Goal: Task Accomplishment & Management: Use online tool/utility

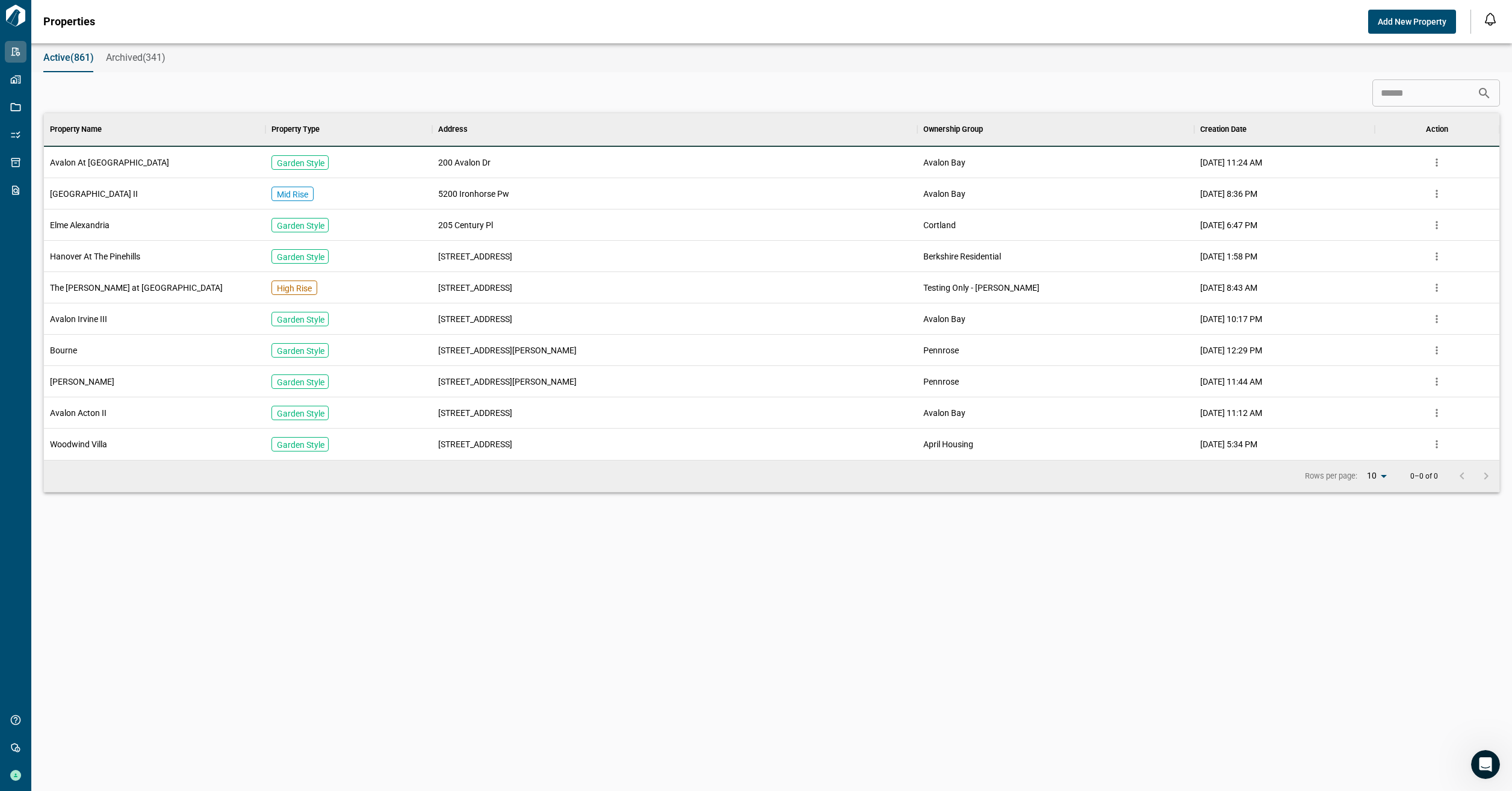
scroll to position [337, 1451]
click at [122, 51] on button "Archived(341)" at bounding box center [136, 57] width 60 height 29
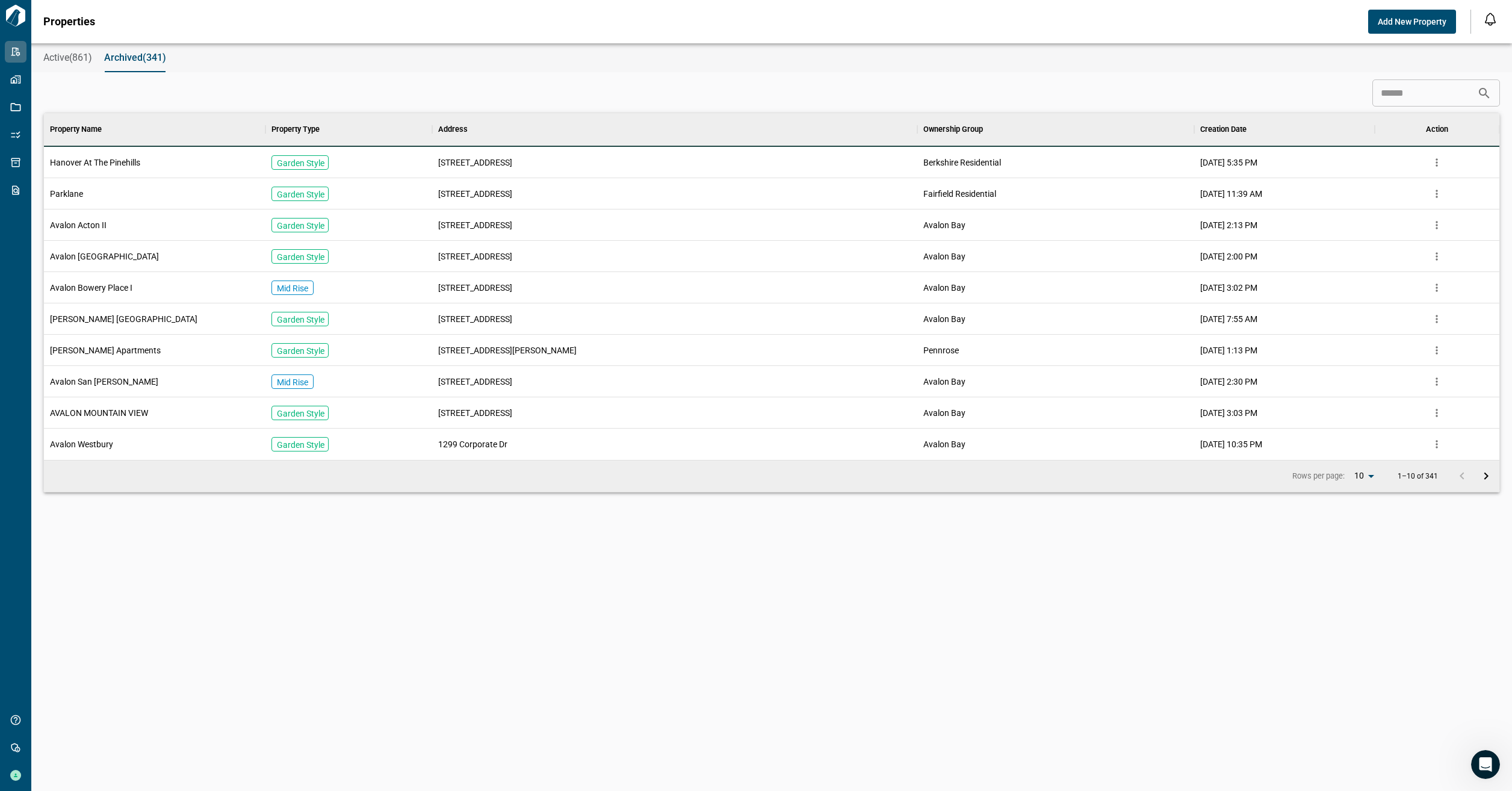
scroll to position [337, 1451]
click at [82, 58] on span "Active(861)" at bounding box center [67, 57] width 49 height 12
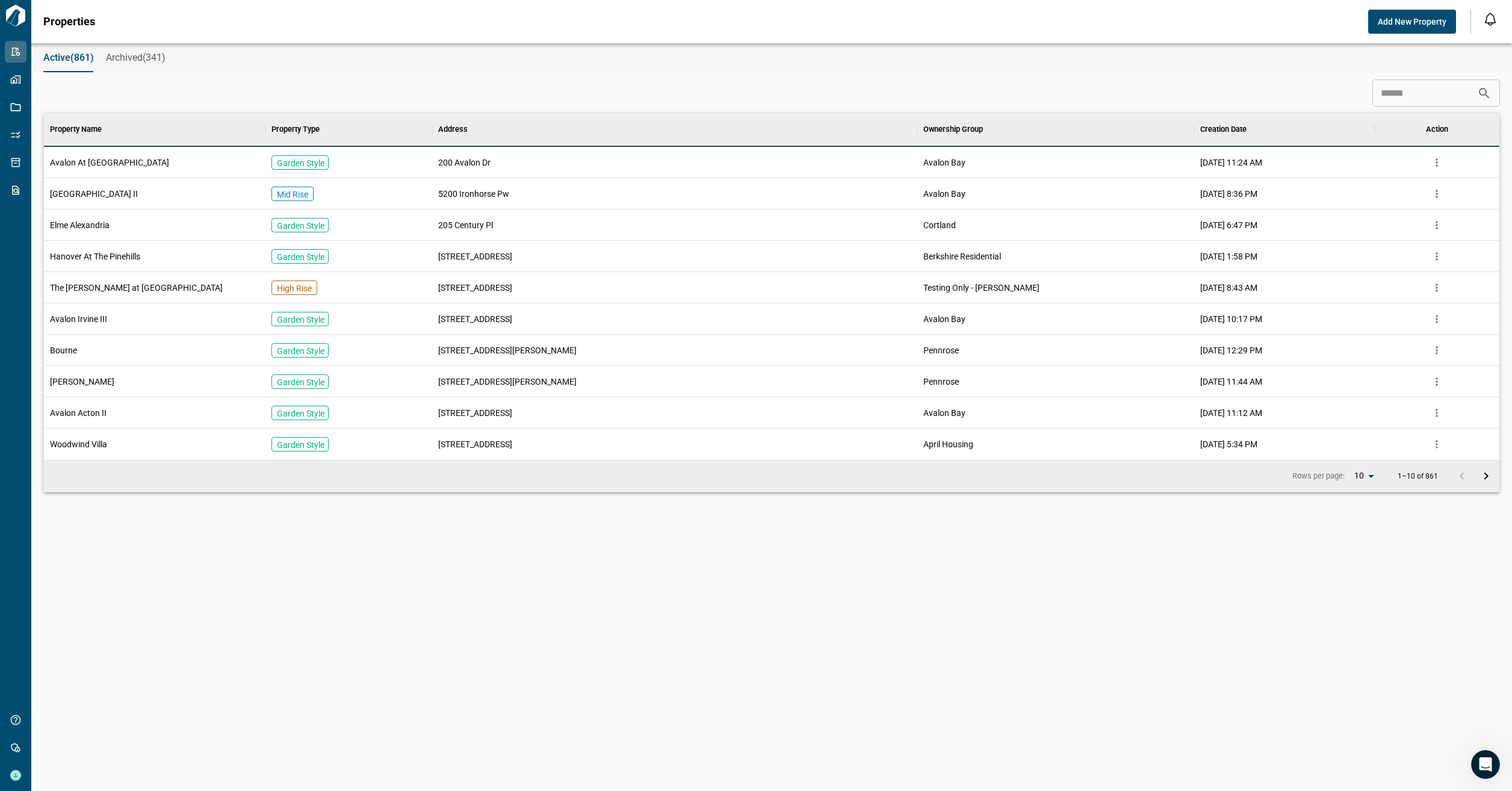
scroll to position [337, 1451]
click at [1443, 83] on input at bounding box center [1425, 93] width 104 height 24
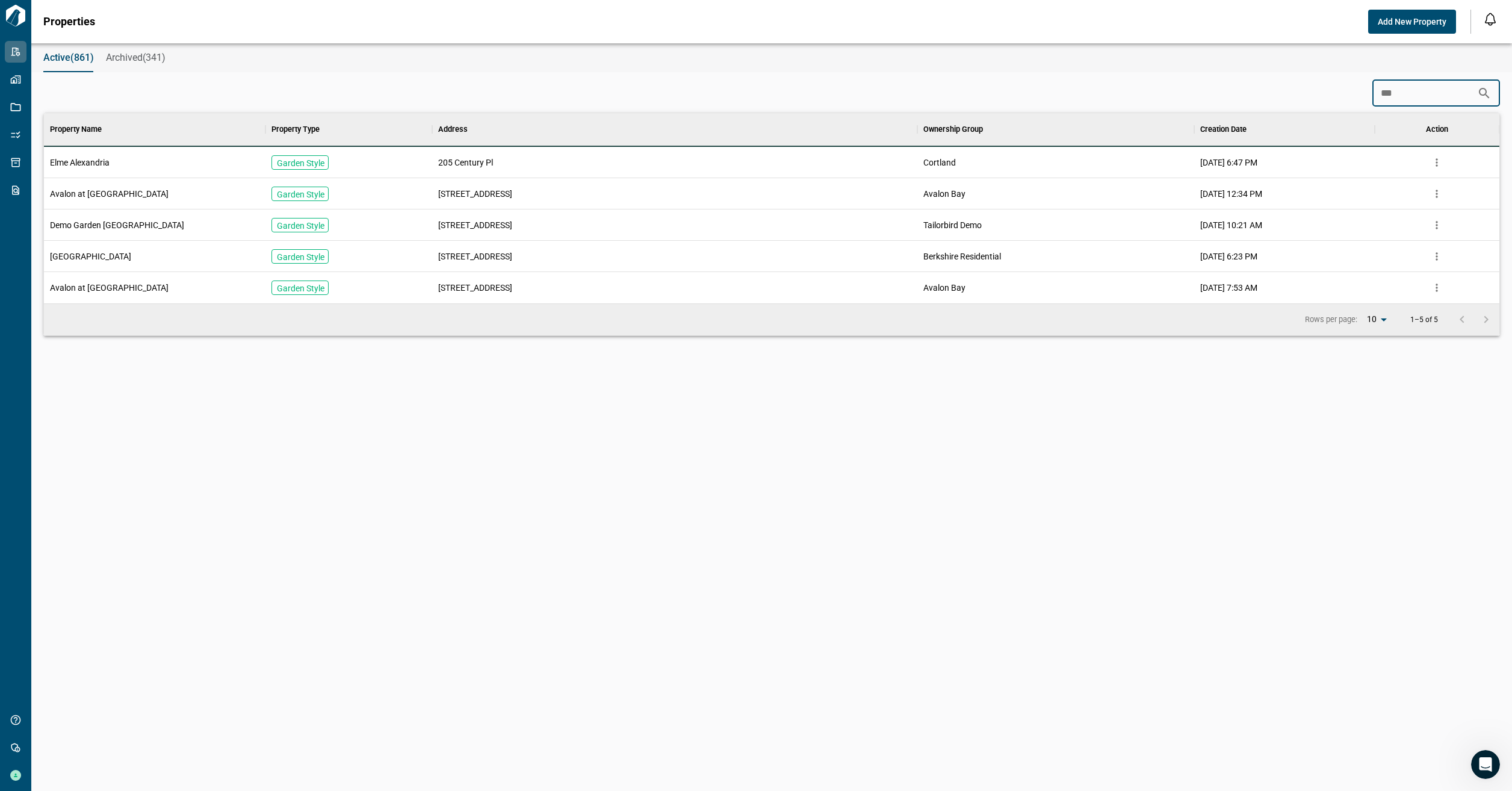
scroll to position [181, 1451]
type input "***"
click at [110, 188] on span "Avalon at [GEOGRAPHIC_DATA]" at bounding box center [109, 194] width 119 height 12
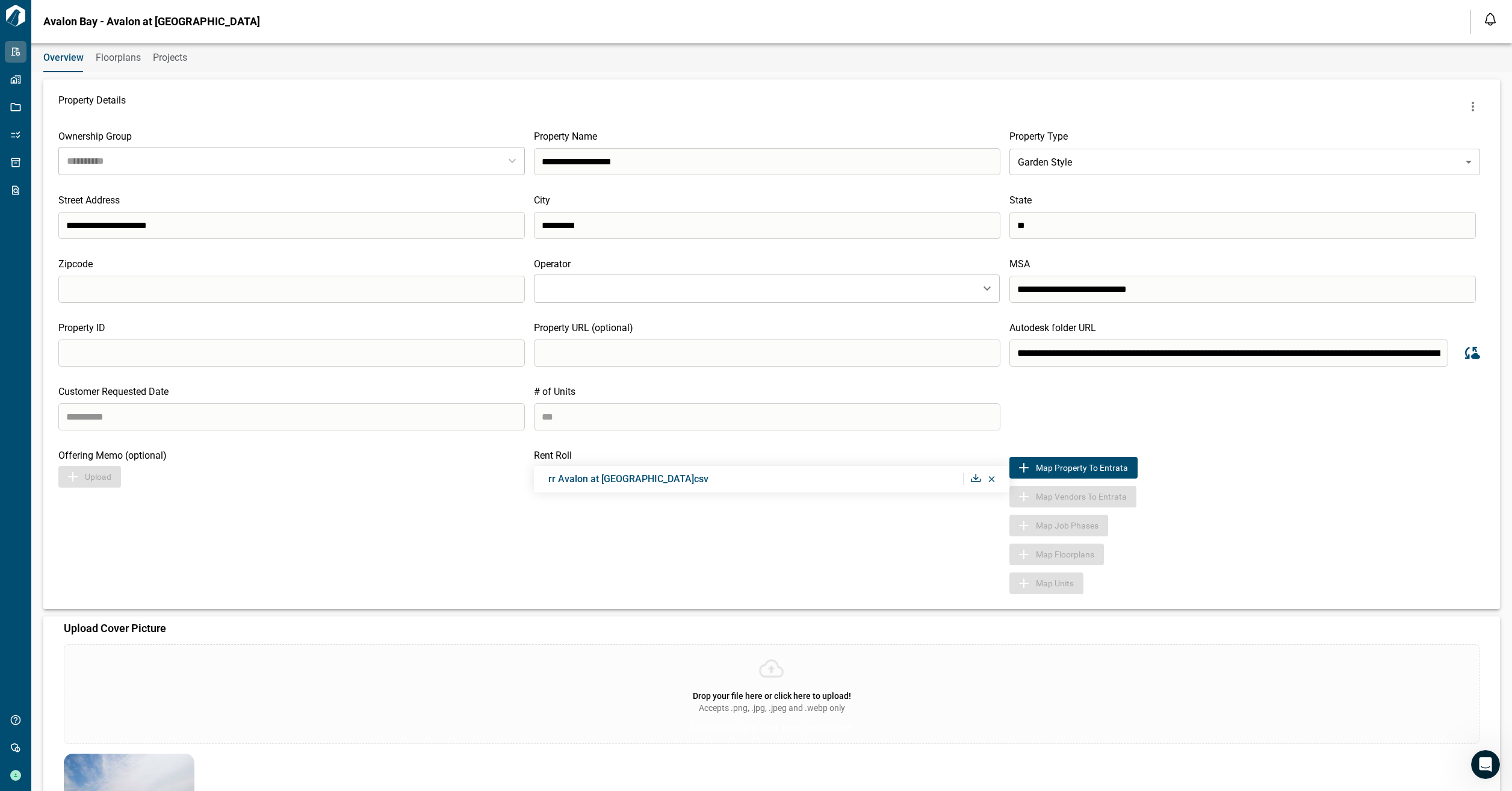
click at [104, 58] on span "Floorplans" at bounding box center [118, 57] width 45 height 12
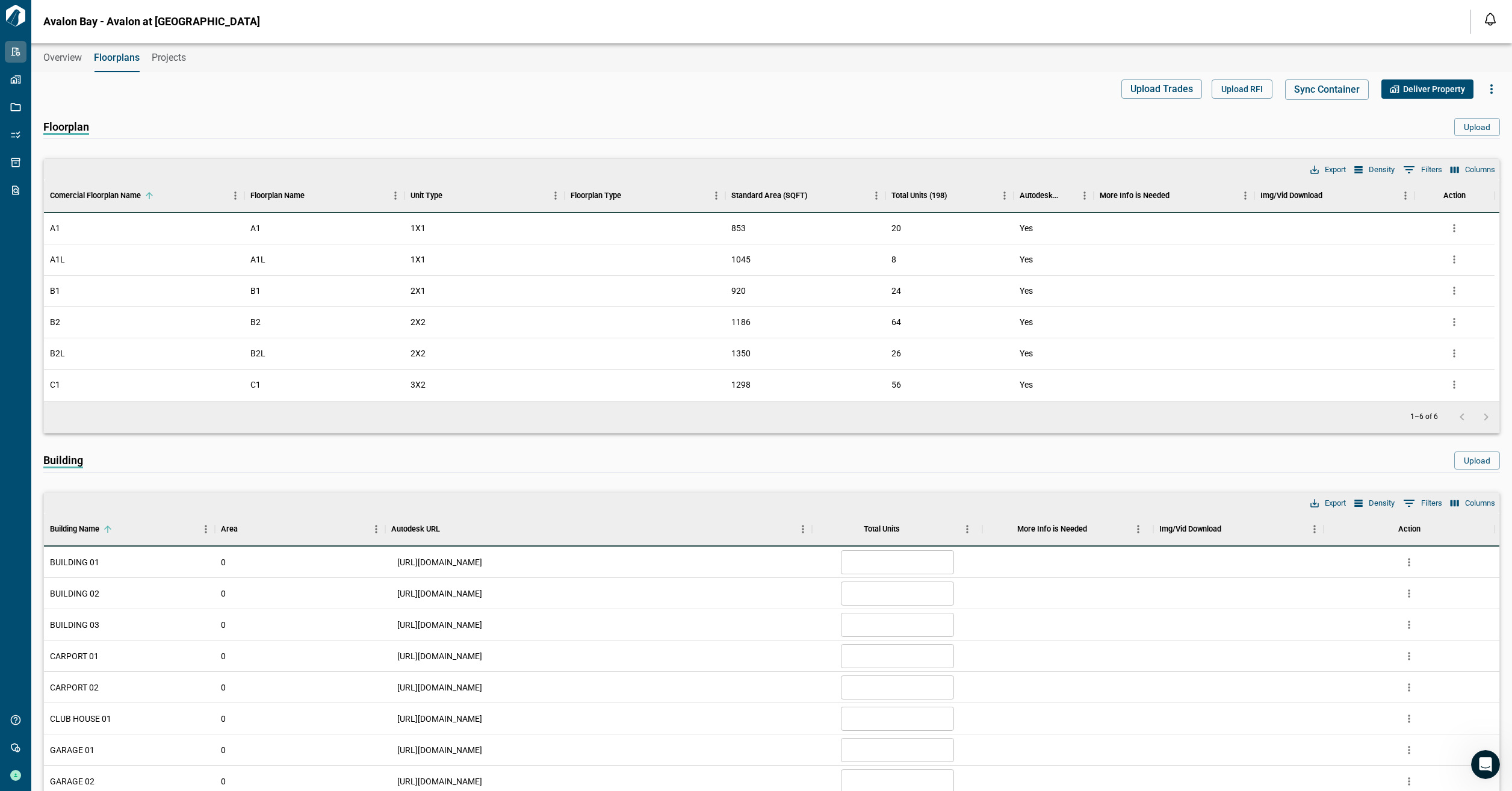
click at [74, 57] on span "Overview" at bounding box center [63, 57] width 39 height 12
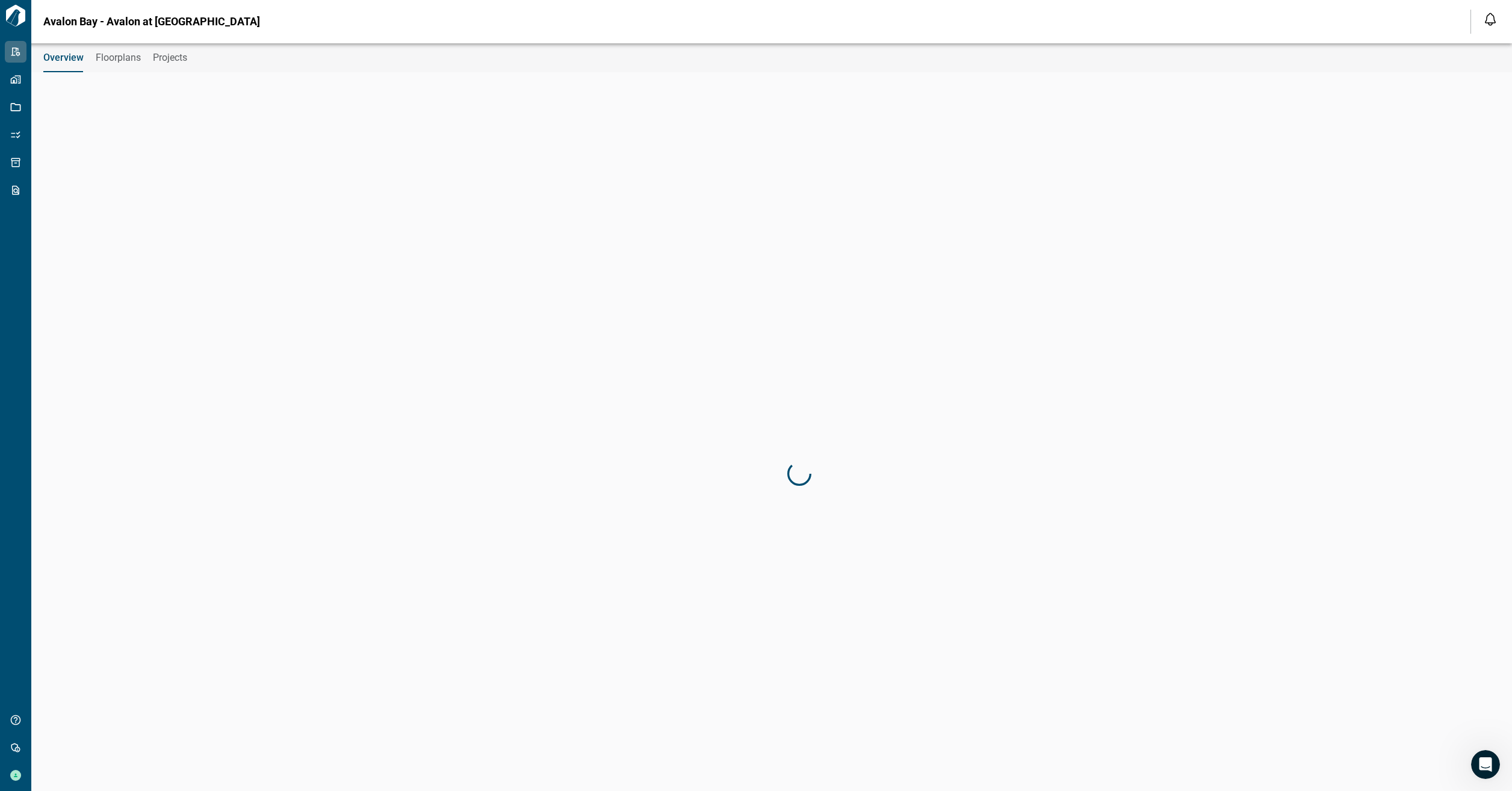
type input "**********"
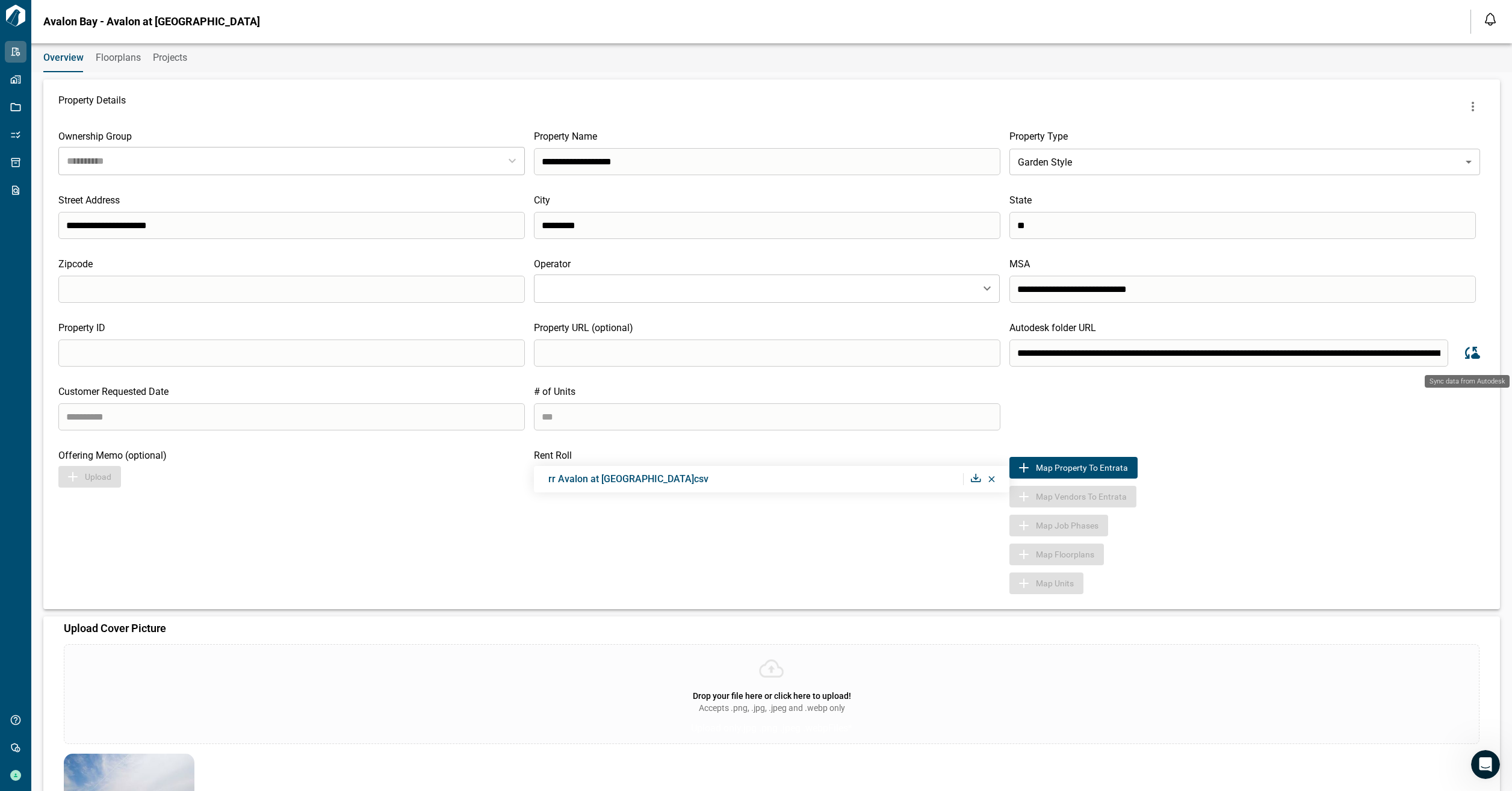
click at [1466, 354] on icon "Sync data from Autodesk" at bounding box center [1471, 353] width 18 height 18
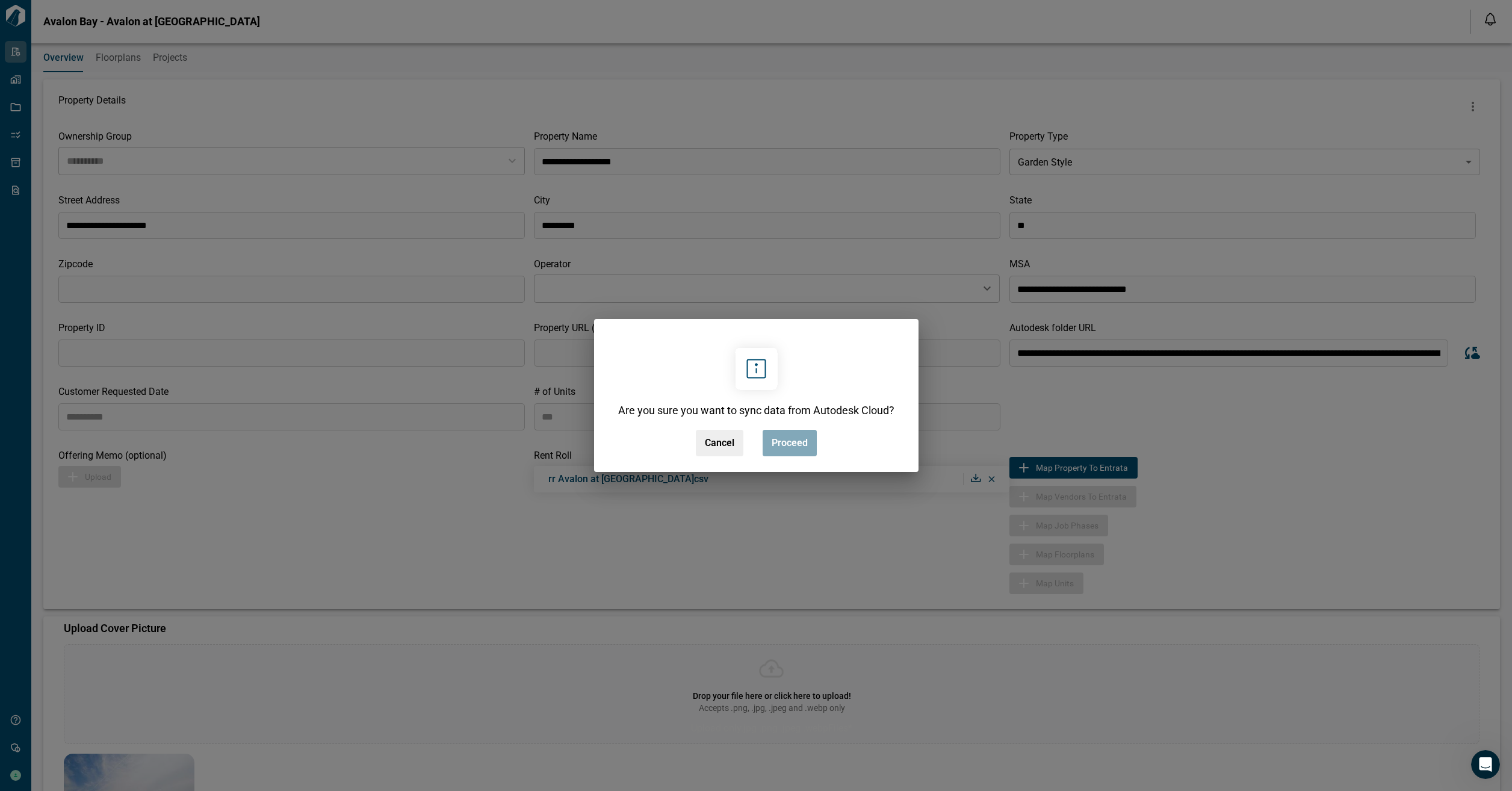
click at [802, 446] on span "Proceed" at bounding box center [790, 443] width 36 height 12
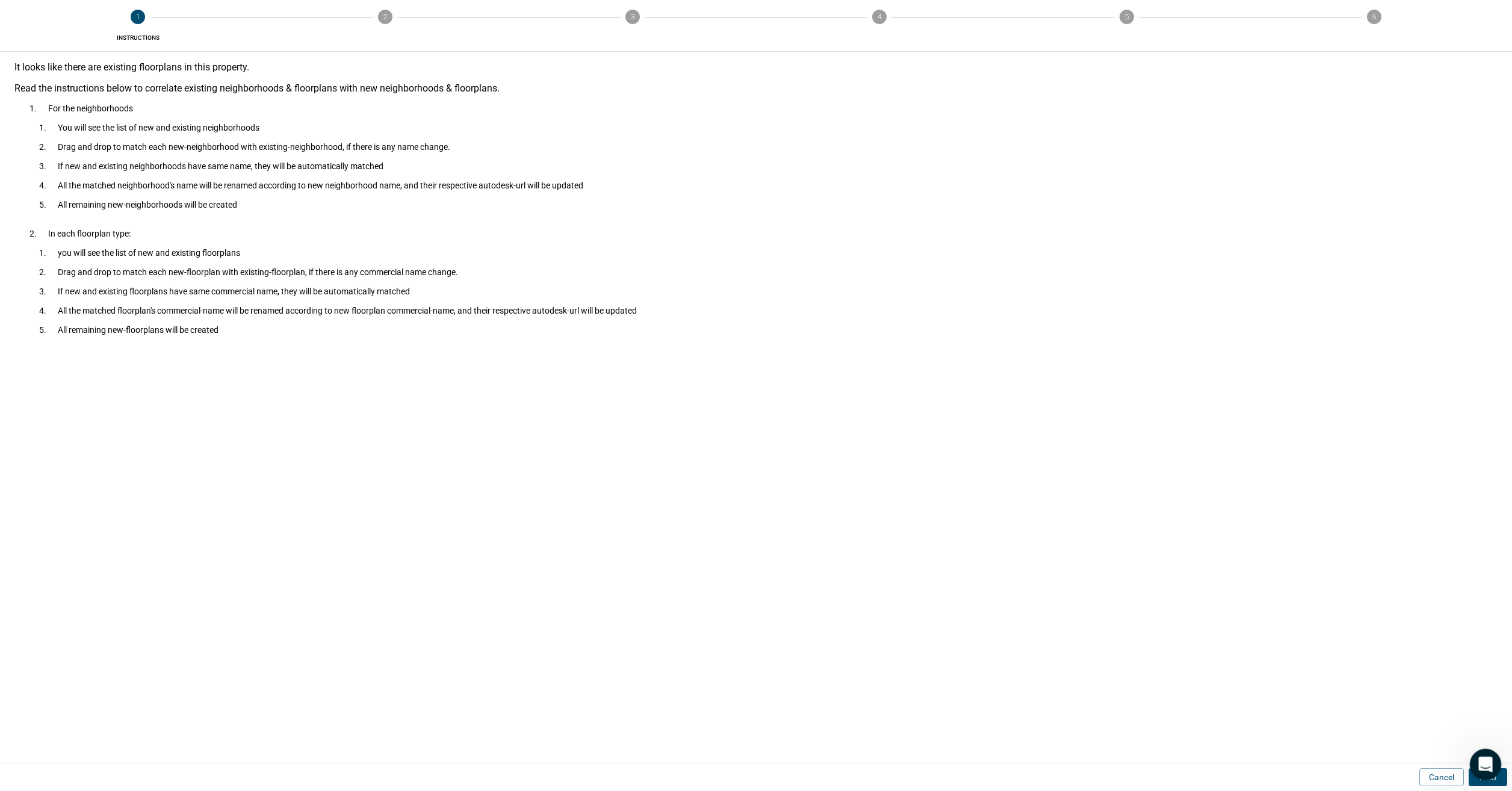
drag, startPoint x: 1483, startPoint y: 760, endPoint x: 1357, endPoint y: 603, distance: 201.3
click at [1469, 748] on html at bounding box center [1484, 762] width 29 height 29
click at [1474, 784] on button "Next" at bounding box center [1488, 777] width 39 height 18
